Goal: Find specific page/section: Find specific page/section

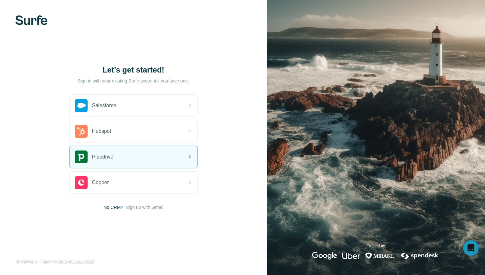
click at [105, 160] on span "Pipedrive" at bounding box center [102, 157] width 21 height 8
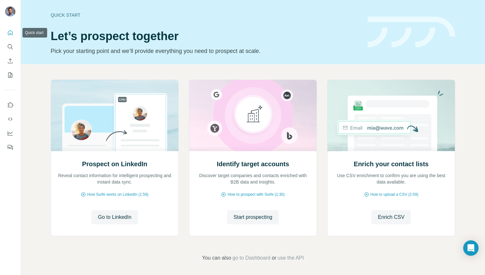
click at [12, 35] on icon "Quick start" at bounding box center [10, 32] width 6 height 6
click at [8, 73] on icon "My lists" at bounding box center [10, 74] width 4 height 5
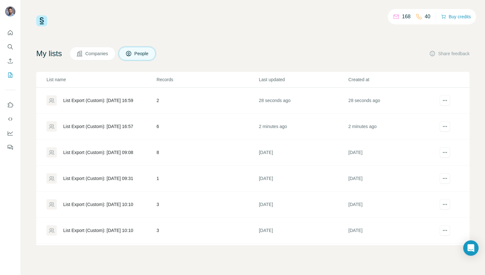
click at [76, 101] on div "List Export (Custom): [DATE] 16:59" at bounding box center [98, 100] width 70 height 6
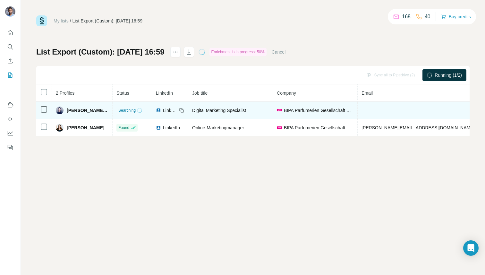
click at [163, 110] on span "LinkedIn" at bounding box center [170, 110] width 14 height 6
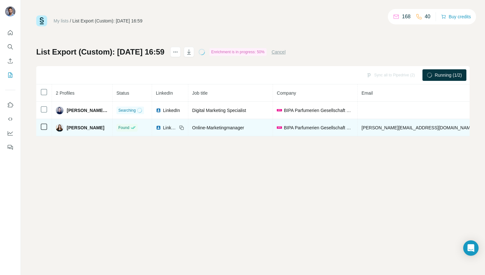
click at [163, 130] on span "LinkedIn" at bounding box center [170, 127] width 14 height 6
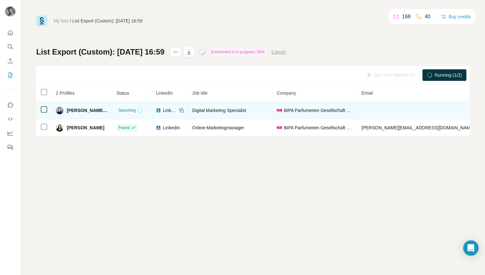
click at [80, 107] on span "Kaja Grünzweig, MSc" at bounding box center [88, 110] width 42 height 6
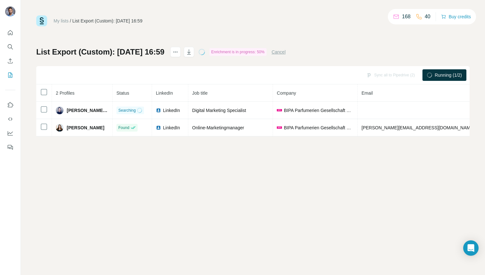
click at [98, 19] on div "List Export (Custom): 11/08/2025 16:59" at bounding box center [107, 21] width 70 height 6
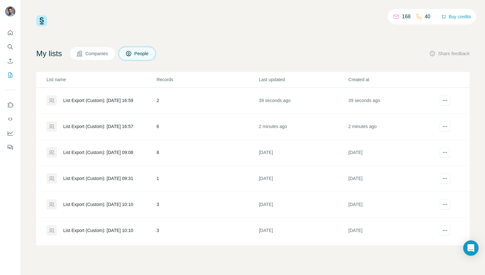
click at [88, 121] on div "List Export (Custom): 11/08/2025 16:57" at bounding box center [100, 126] width 109 height 10
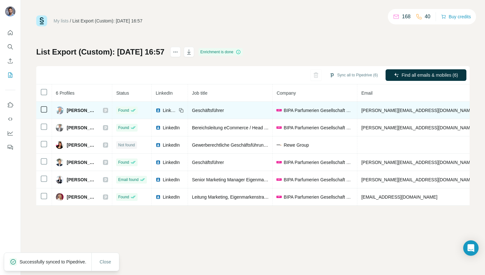
click at [172, 110] on span "LinkedIn" at bounding box center [169, 110] width 14 height 6
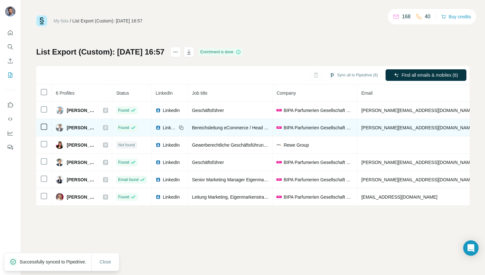
click at [172, 126] on span "LinkedIn" at bounding box center [169, 127] width 14 height 6
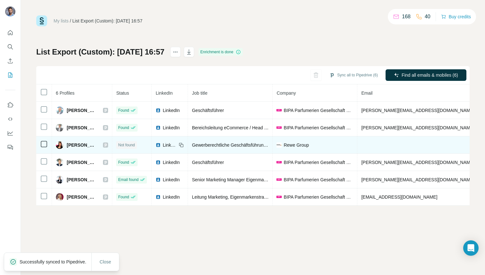
click at [171, 142] on span "LinkedIn" at bounding box center [169, 145] width 14 height 6
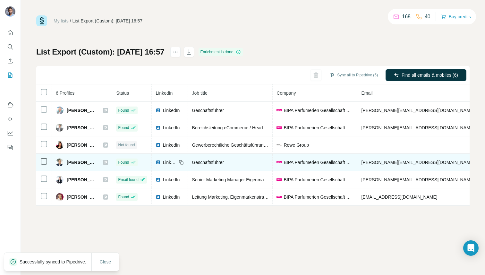
click at [171, 155] on td "LinkedIn" at bounding box center [170, 161] width 36 height 17
click at [171, 162] on span "LinkedIn" at bounding box center [169, 162] width 14 height 6
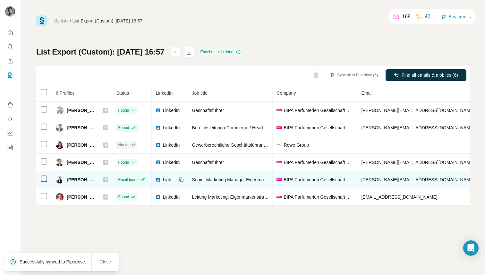
click at [169, 178] on span "LinkedIn" at bounding box center [169, 179] width 14 height 6
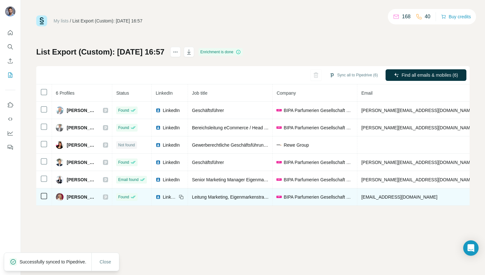
click at [169, 193] on td "LinkedIn" at bounding box center [170, 196] width 36 height 17
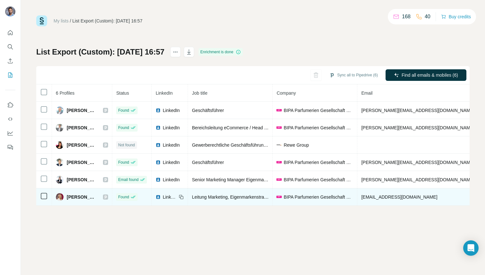
click at [169, 195] on span "LinkedIn" at bounding box center [169, 197] width 14 height 6
